Goal: Ask a question: Seek information or help from site administrators or community

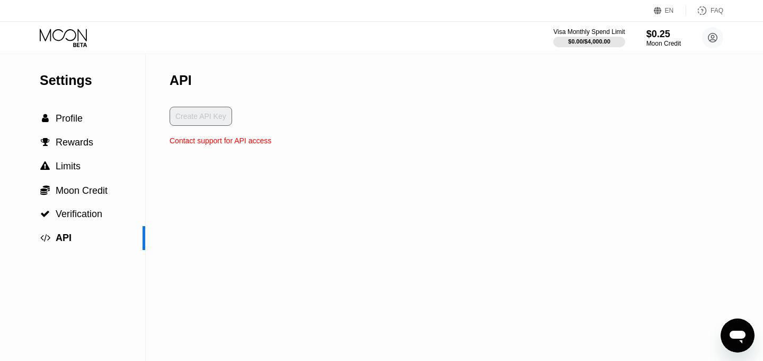
scroll to position [924, 0]
click at [71, 39] on icon at bounding box center [63, 35] width 47 height 12
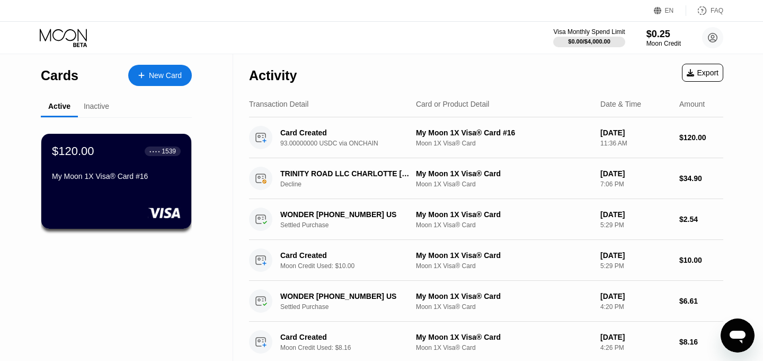
click at [744, 335] on icon "Open messaging window" at bounding box center [738, 336] width 16 height 13
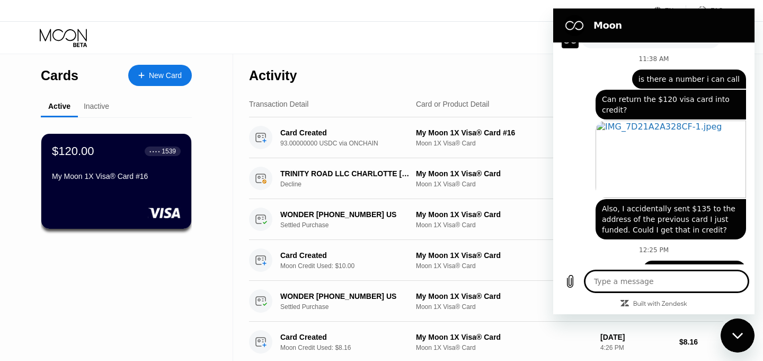
scroll to position [924, 0]
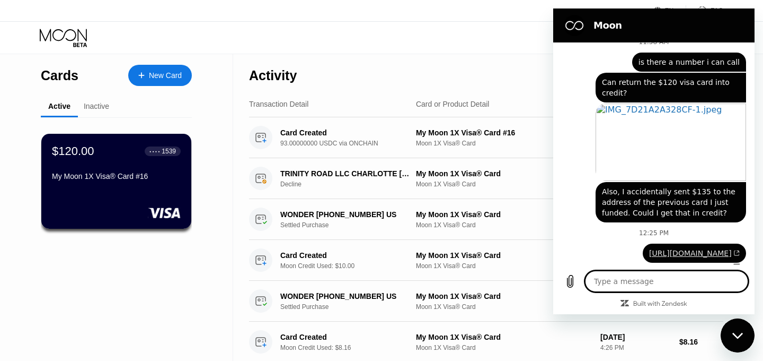
click at [692, 249] on link "[URL][DOMAIN_NAME]" at bounding box center [694, 253] width 91 height 8
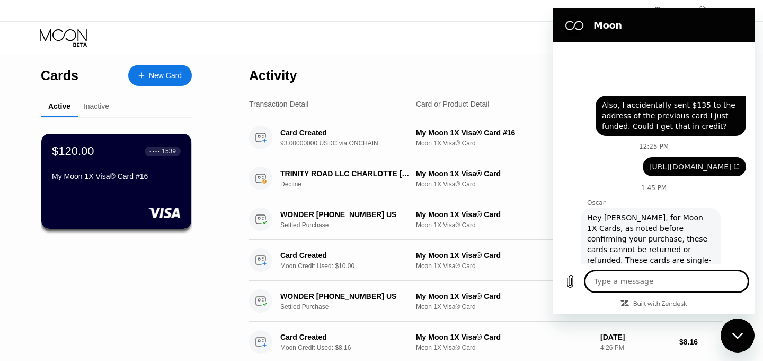
type textarea "x"
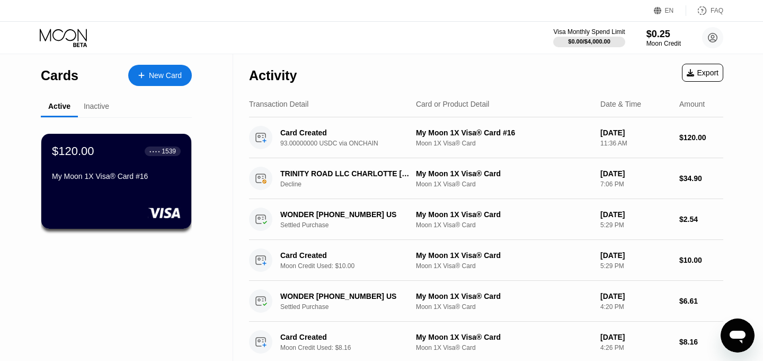
click at [736, 329] on icon "Open messaging window" at bounding box center [737, 335] width 19 height 19
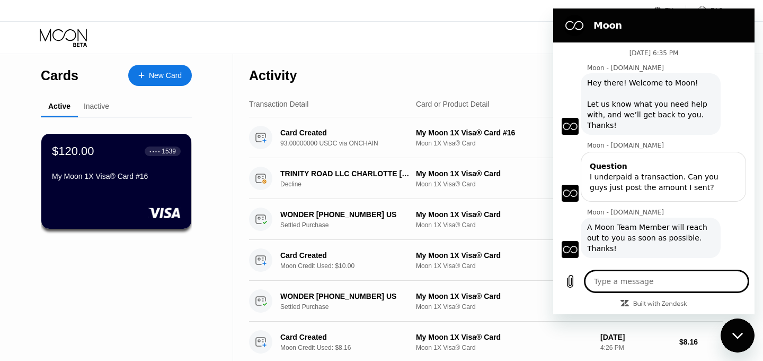
type textarea "x"
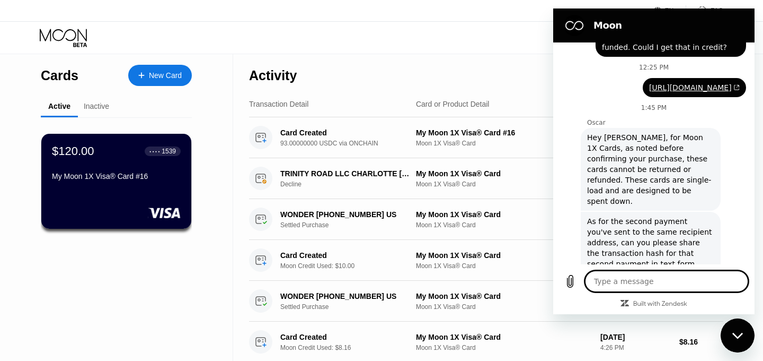
type textarea "0x2ea9442b169400fb7f7434b35f6f7ee19fb983907b5cc585a93a2e9a6f6c3450"
type textarea "x"
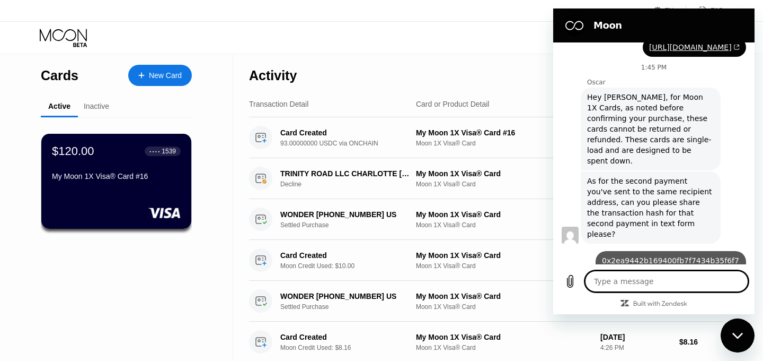
type textarea "x"
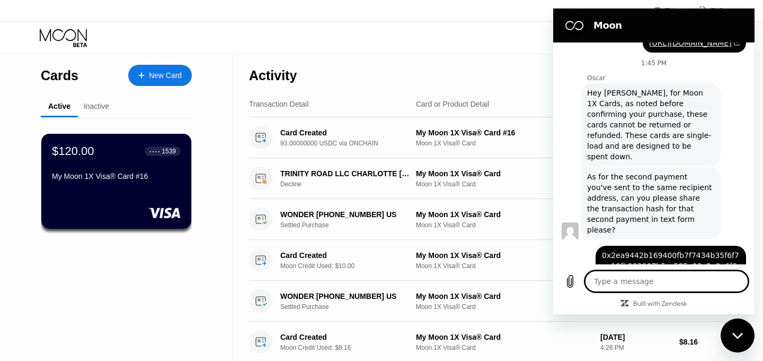
scroll to position [1136, 0]
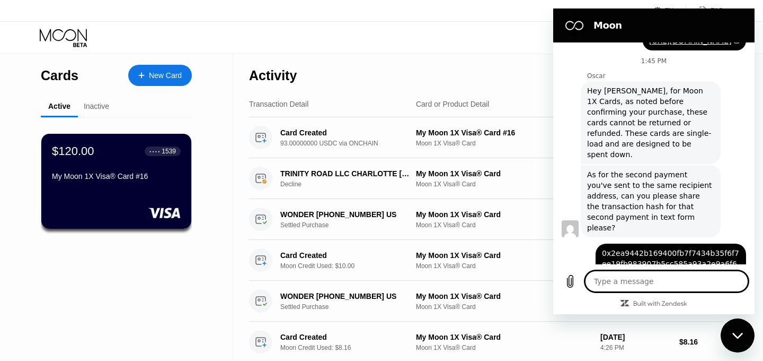
type textarea "I"
type textarea "x"
type textarea "I"
type textarea "x"
type textarea "I u"
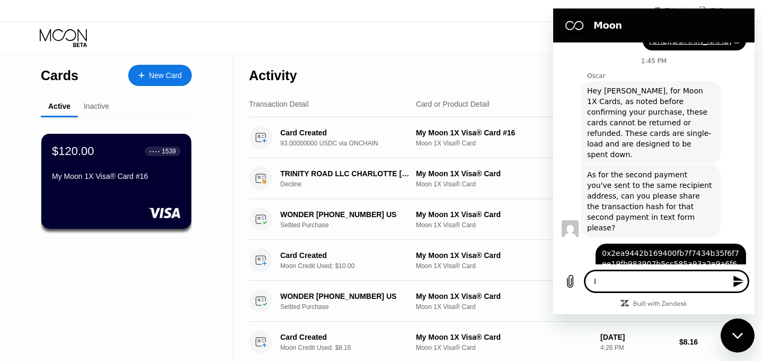
type textarea "x"
type textarea "I un"
type textarea "x"
type textarea "I und"
type textarea "x"
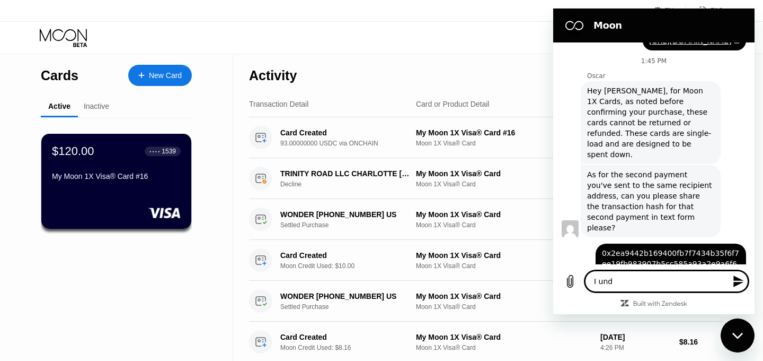
type textarea "I unde"
type textarea "x"
type textarea "I under"
type textarea "x"
type textarea "I unders"
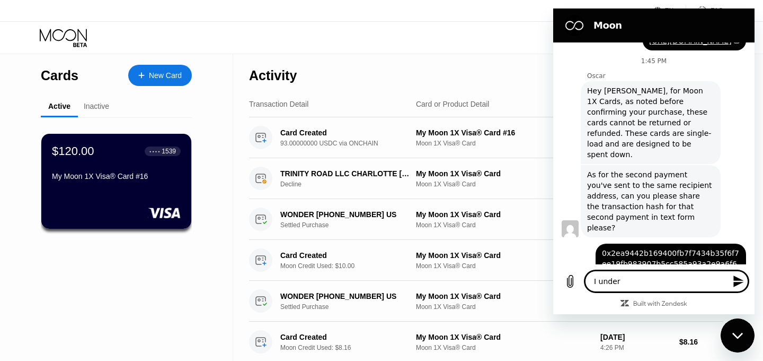
type textarea "x"
type textarea "I underst"
type textarea "x"
type textarea "I understa"
type textarea "x"
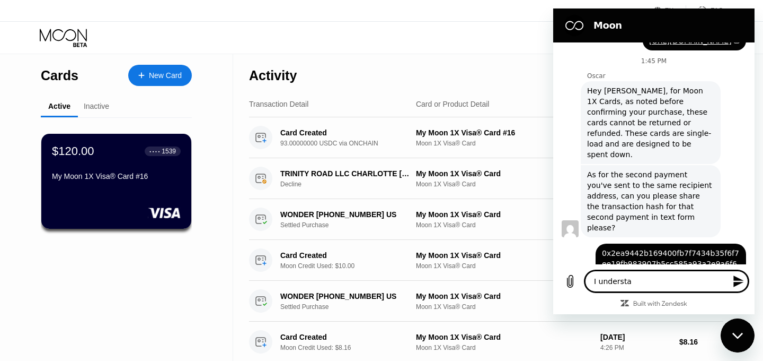
type textarea "I understan"
type textarea "x"
type textarea "I understand"
type textarea "x"
type textarea "I understan"
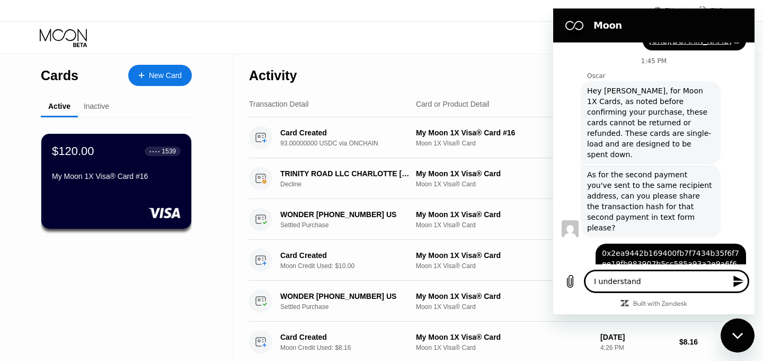
type textarea "x"
type textarea "I understa"
type textarea "x"
type textarea "I underst"
type textarea "x"
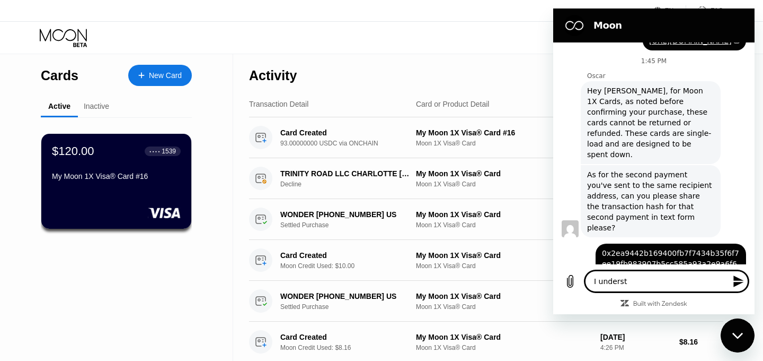
type textarea "I unders"
type textarea "x"
type textarea "I under"
type textarea "x"
type textarea "I unde"
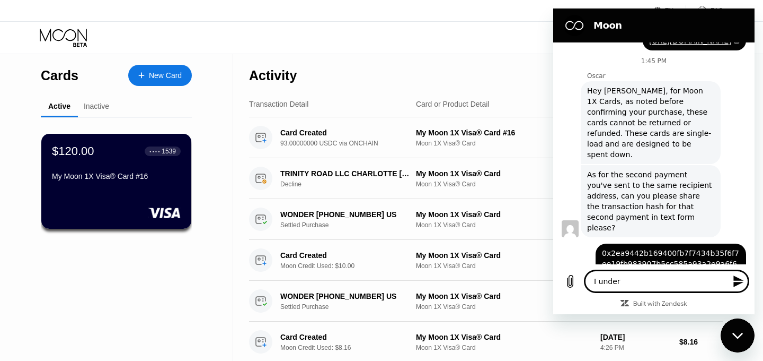
type textarea "x"
type textarea "I und"
type textarea "x"
type textarea "I un"
type textarea "x"
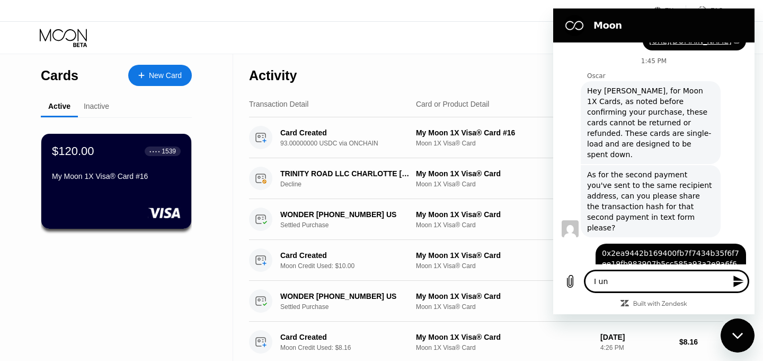
type textarea "I u"
type textarea "x"
type textarea "I"
type textarea "x"
type textarea "I"
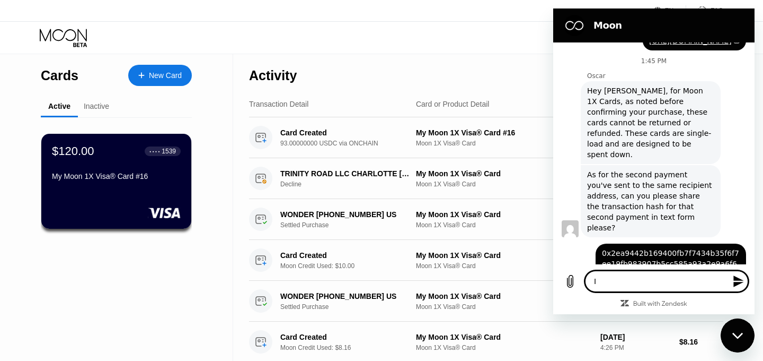
type textarea "x"
type textarea "O"
type textarea "x"
type textarea "Ok"
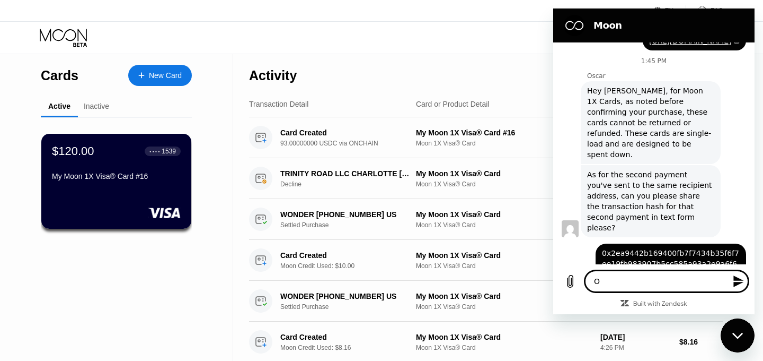
type textarea "x"
type textarea "Oka"
type textarea "x"
type textarea "Okay"
type textarea "x"
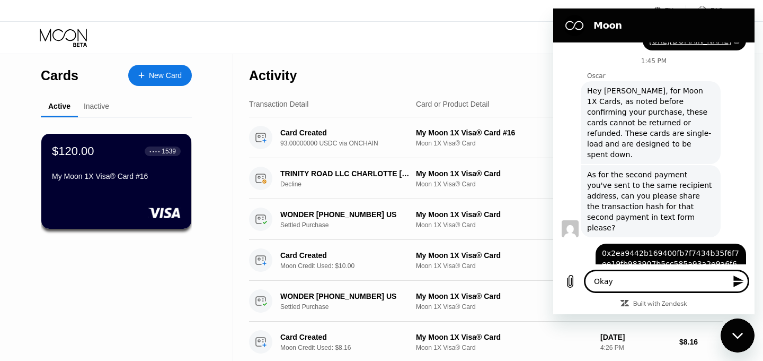
type textarea "Okay"
type textarea "x"
type textarea "Okay t"
type textarea "x"
type textarea "Okay th"
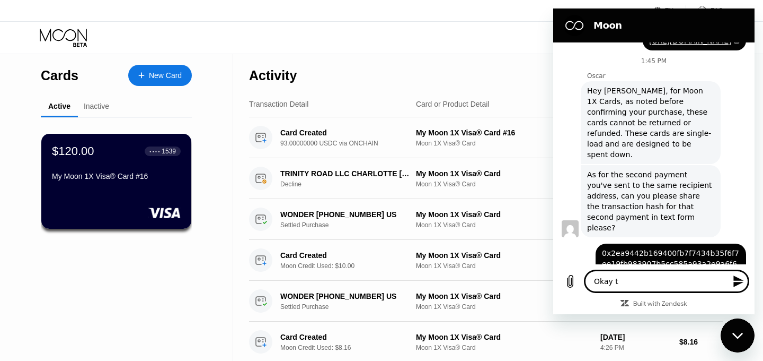
type textarea "x"
type textarea "Okay tha"
type textarea "x"
type textarea "Okay that"
type textarea "x"
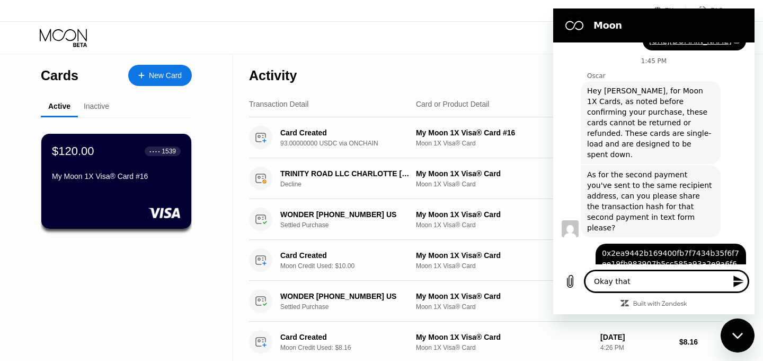
type textarea "Okay that"
type textarea "x"
type textarea "Okay that i"
type textarea "x"
type textarea "Okay that is"
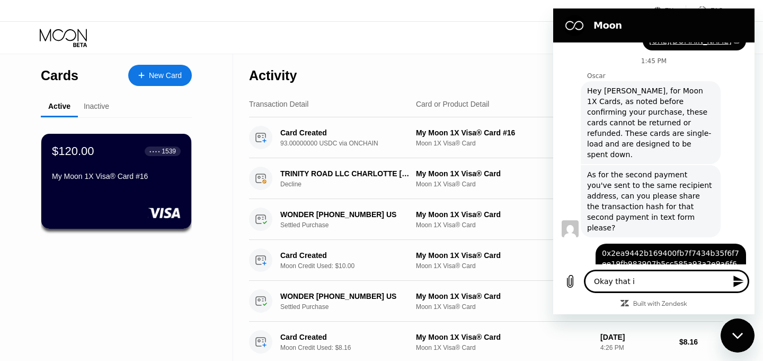
type textarea "x"
type textarea "Okay that is"
type textarea "x"
type textarea "Okay that is f"
type textarea "x"
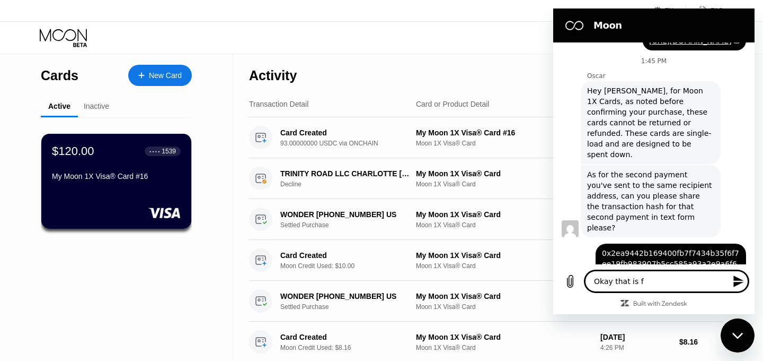
type textarea "Okay that is fi"
type textarea "x"
type textarea "Okay that is fin"
type textarea "x"
type textarea "Okay that is fine"
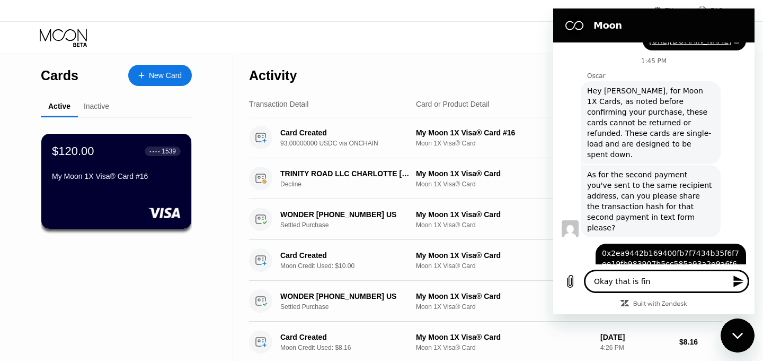
type textarea "x"
type textarea "Okay that is fine"
type textarea "x"
type textarea "Okay that is fine f"
type textarea "x"
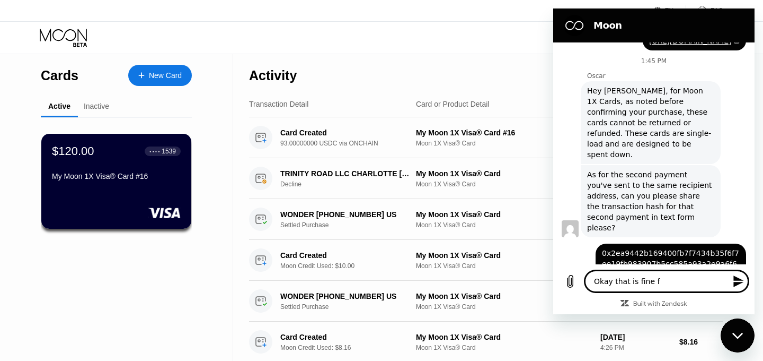
type textarea "Okay that is fine fo"
type textarea "x"
type textarea "Okay that is fine for"
type textarea "x"
type textarea "Okay that is fine for"
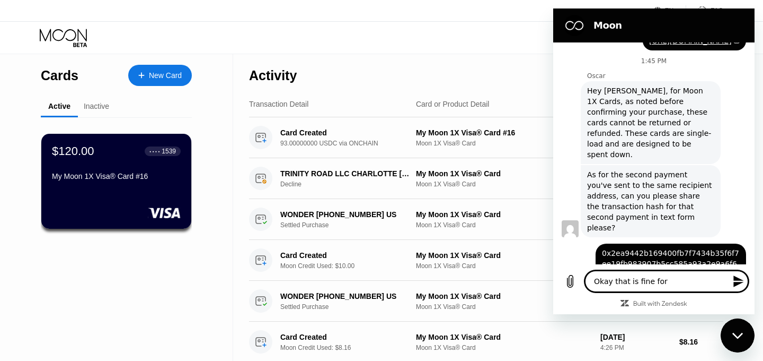
type textarea "x"
type textarea "Okay that is fine for t"
type textarea "x"
type textarea "Okay that is fine for th"
type textarea "x"
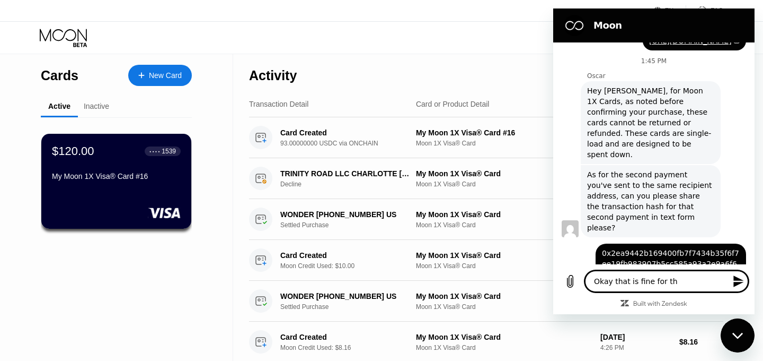
type textarea "Okay that is fine for the"
type textarea "x"
type textarea "Okay that is fine for the"
type textarea "x"
type textarea "Okay that is fine for the #"
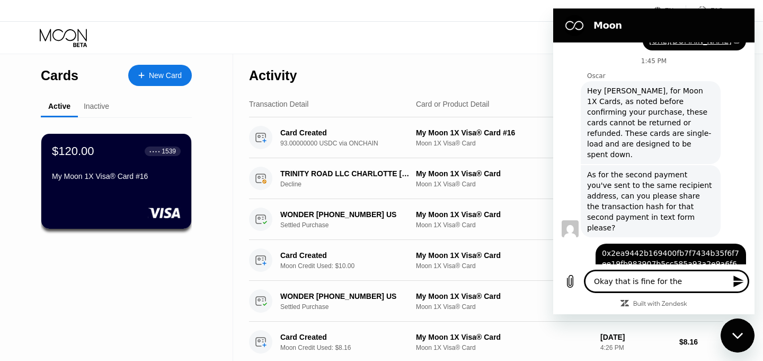
type textarea "x"
type textarea "Okay that is fine for the"
type textarea "x"
type textarea "Okay that is fine for the $"
type textarea "x"
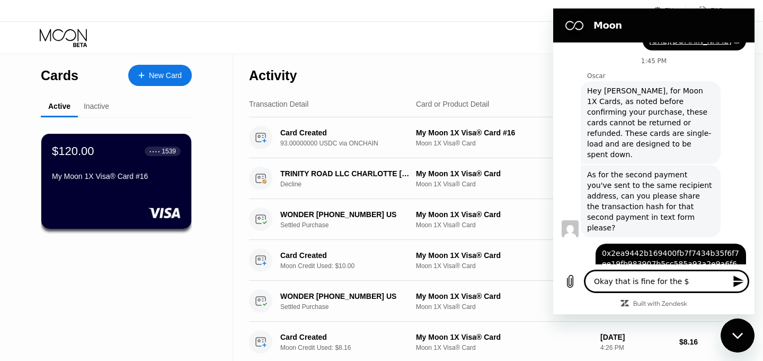
type textarea "Okay that is fine for the $1"
type textarea "x"
type textarea "Okay that is fine for the $12"
type textarea "x"
type textarea "Okay that is fine for the $120"
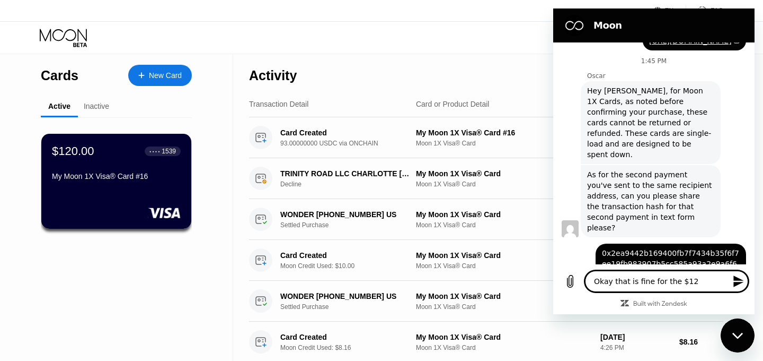
type textarea "x"
type textarea "Okay that is fine for the $120"
type textarea "x"
type textarea "Okay that is fine for the $120 p"
type textarea "x"
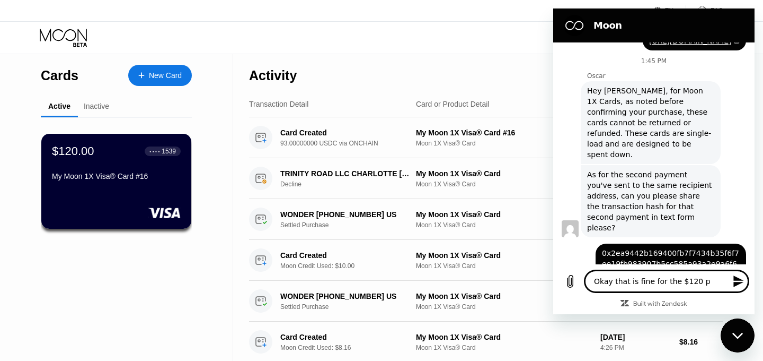
type textarea "Okay that is fine for the $120 pu"
type textarea "x"
type textarea "Okay that is fine for the $120 pur"
type textarea "x"
type textarea "Okay that is fine for the $120 purc"
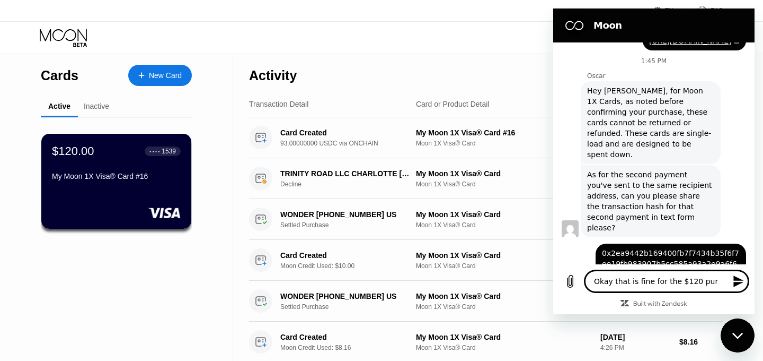
type textarea "x"
type textarea "Okay that is fine for the $120 purch"
type textarea "x"
type textarea "Okay that is fine for the $120 purcha"
type textarea "x"
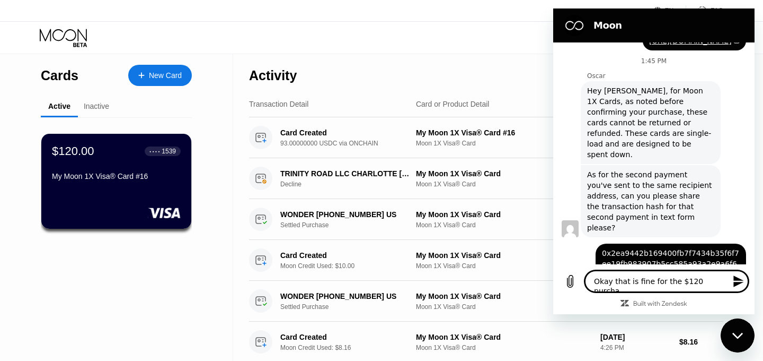
type textarea "Okay that is fine for the $120 purchas"
type textarea "x"
type textarea "Okay that is fine for the $120 purchase"
type textarea "x"
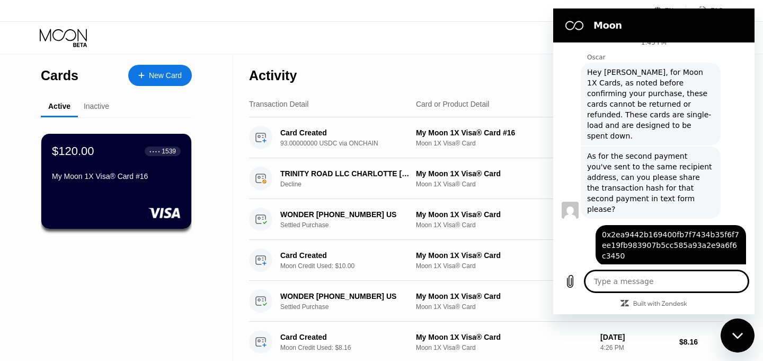
type textarea "x"
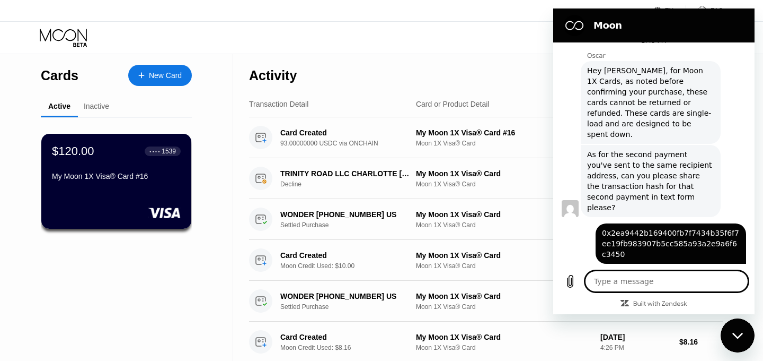
type textarea "P"
type textarea "x"
type textarea "Pl"
type textarea "x"
type textarea "Ple"
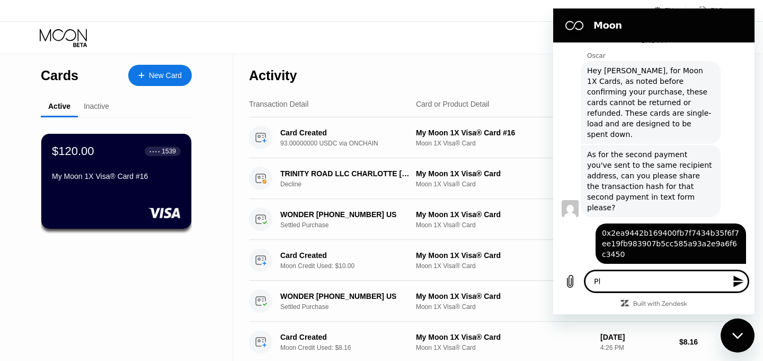
type textarea "x"
type textarea "Plea"
type textarea "x"
type textarea "Pleas"
type textarea "x"
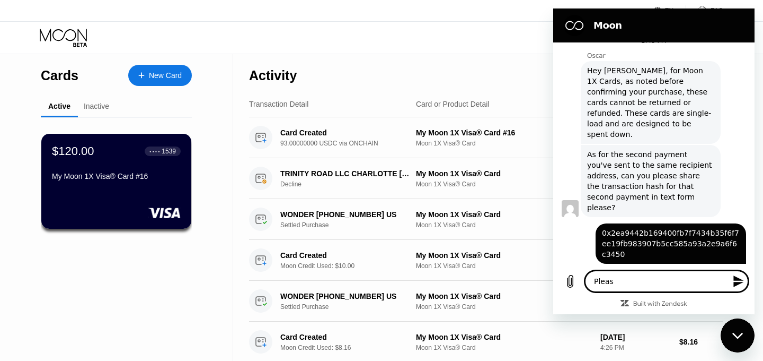
type textarea "Please"
type textarea "x"
type textarea "Please"
type textarea "x"
type textarea "Please l"
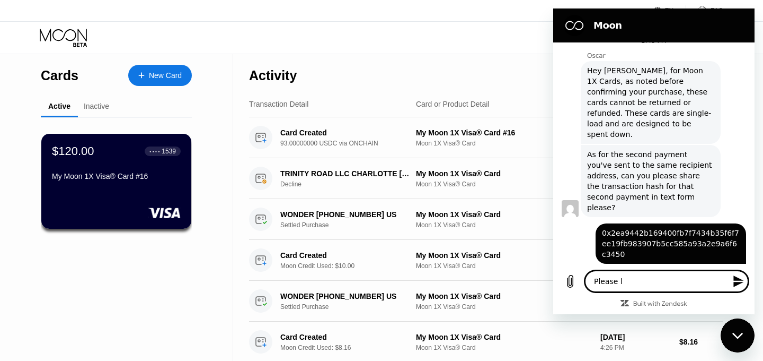
type textarea "x"
type textarea "Please le"
type textarea "x"
type textarea "Please let"
type textarea "x"
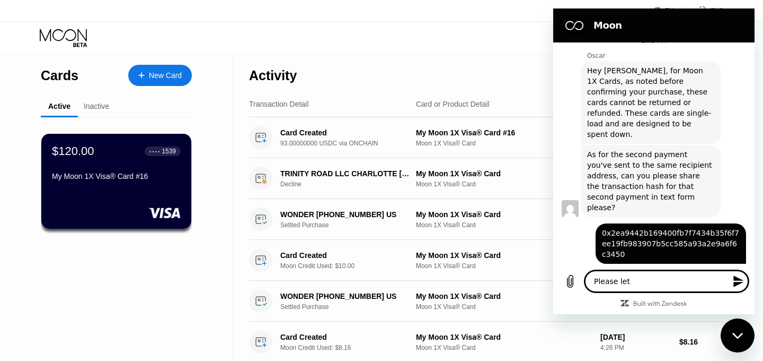
type textarea "Please let"
type textarea "x"
type textarea "Please let m"
type textarea "x"
type textarea "Please let me"
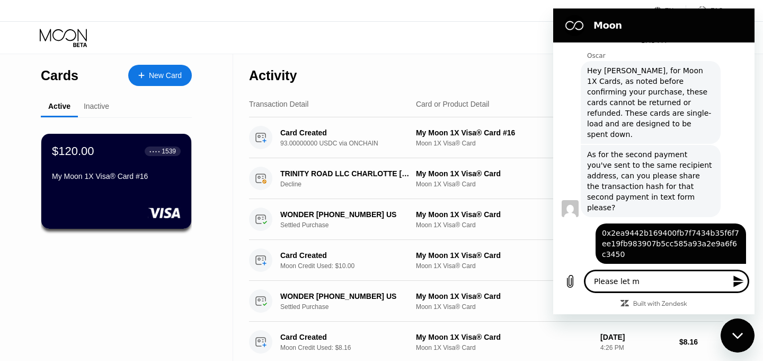
type textarea "x"
type textarea "Please let me"
type textarea "x"
type textarea "Please let me k"
type textarea "x"
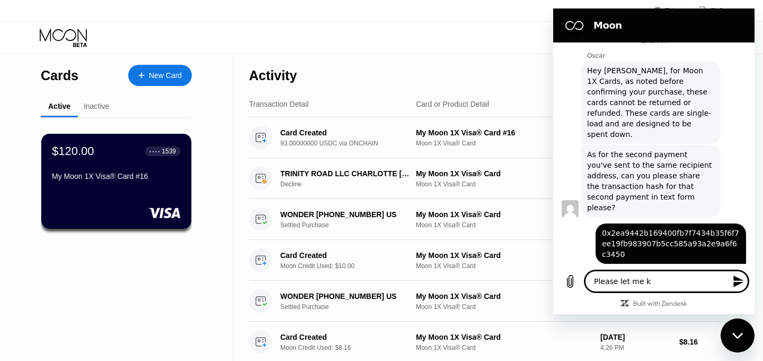
type textarea "Please let me kn"
type textarea "x"
type textarea "Please let me kno"
type textarea "x"
type textarea "Please let me know"
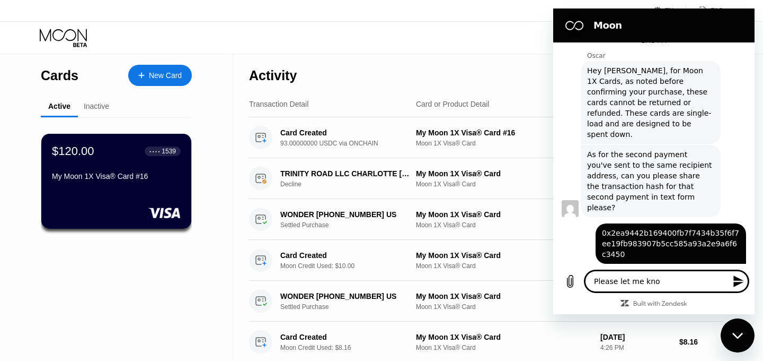
type textarea "x"
type textarea "Please let me know"
type textarea "x"
type textarea "Please let me know i"
type textarea "x"
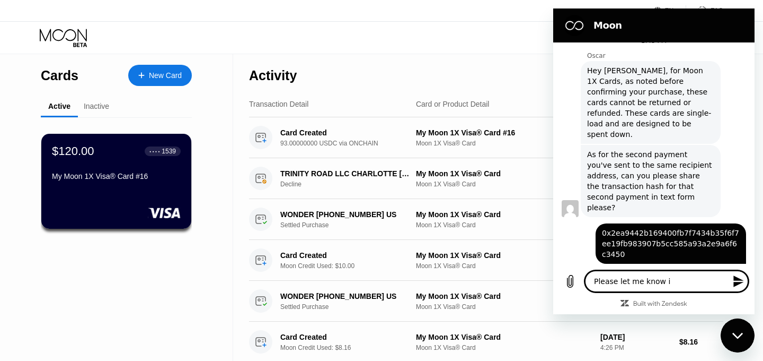
type textarea "Please let me know if"
type textarea "x"
type textarea "Please let me know if"
type textarea "x"
type textarea "Please let me know if y"
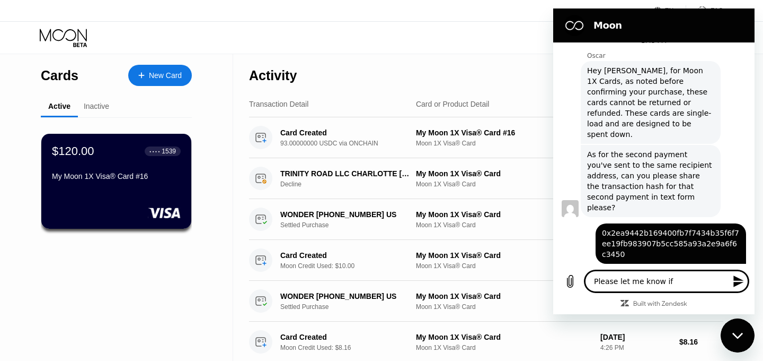
type textarea "x"
type textarea "Please let me know if yo"
type textarea "x"
type textarea "Please let me know if you"
type textarea "x"
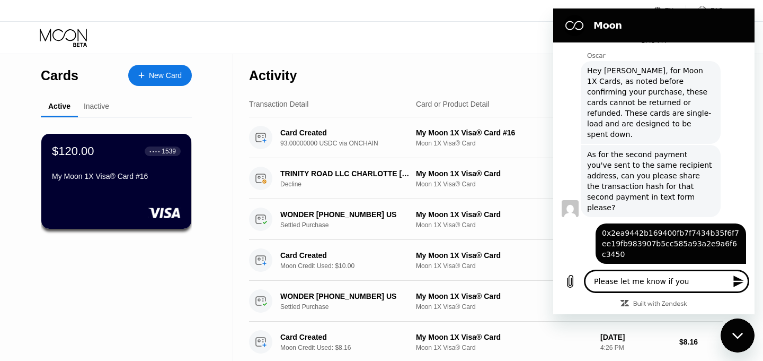
type textarea "Please let me know if you"
type textarea "x"
type textarea "Please let me know if you c"
type textarea "x"
type textarea "Please let me know if you ca"
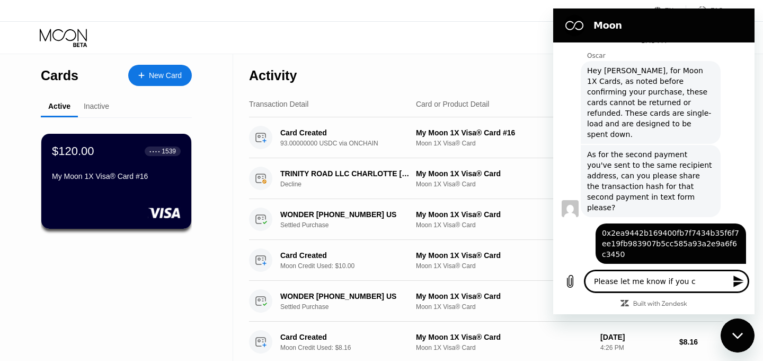
type textarea "x"
type textarea "Please let me know if you can"
type textarea "x"
type textarea "Please let me know if you can"
type textarea "x"
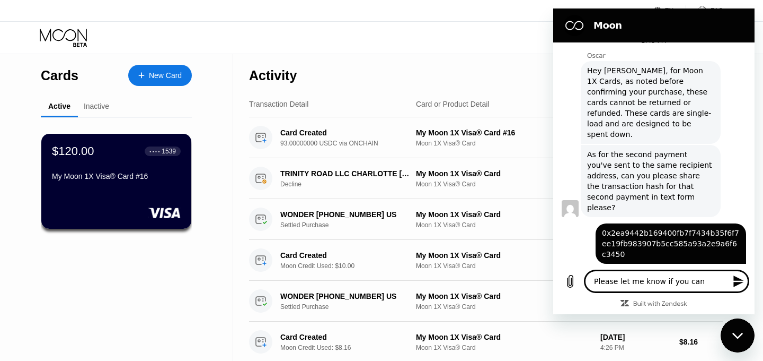
type textarea "Please let me know if you can c"
type textarea "x"
type textarea "Please let me know if you can cr"
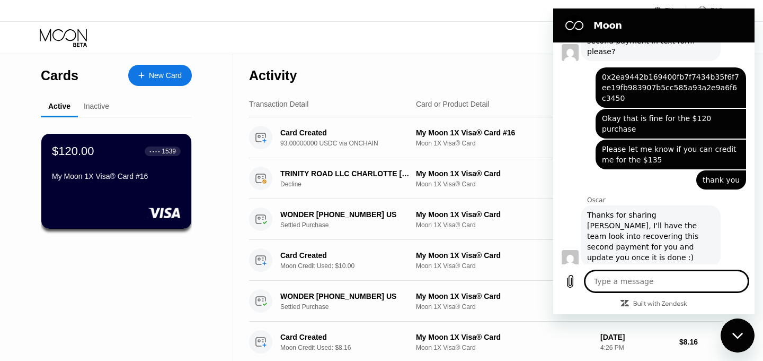
scroll to position [1314, 0]
